Goal: Task Accomplishment & Management: Use online tool/utility

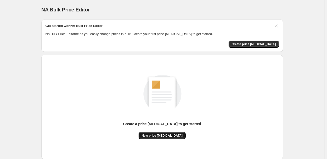
click at [167, 134] on span "New price change job" at bounding box center [162, 136] width 41 height 4
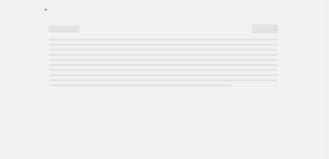
select select "percentage"
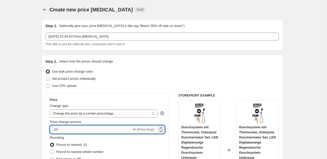
click at [63, 130] on input "-10" at bounding box center [91, 130] width 82 height 8
type input "-1"
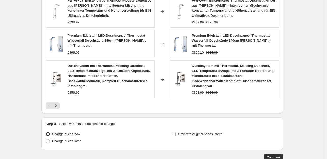
scroll to position [408, 0]
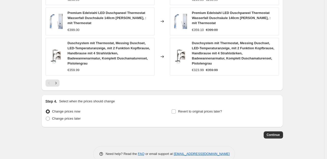
type input "-35"
click at [277, 133] on span "Continue" at bounding box center [273, 135] width 13 height 4
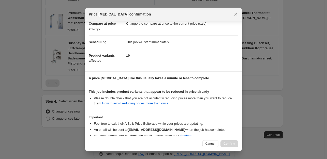
scroll to position [54, 0]
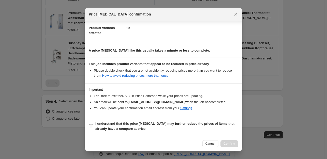
click at [89, 125] on input "I understand that this price change job may further reduce the prices of items …" at bounding box center [91, 126] width 4 height 4
checkbox input "true"
click at [231, 146] on button "Confirm" at bounding box center [229, 143] width 18 height 7
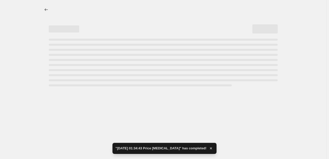
select select "percentage"
